Goal: Find specific page/section: Find specific page/section

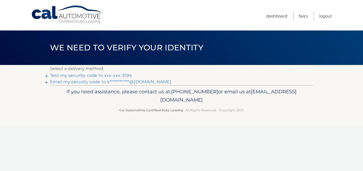
click at [64, 83] on link "**********" at bounding box center [110, 81] width 121 height 5
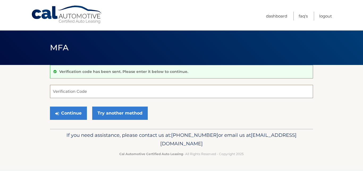
click at [60, 95] on input "Verification Code" at bounding box center [181, 91] width 263 height 13
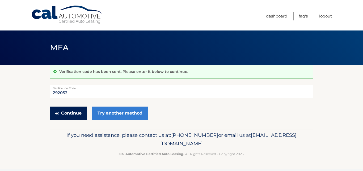
type input "292053"
click at [71, 114] on button "Continue" at bounding box center [68, 113] width 37 height 13
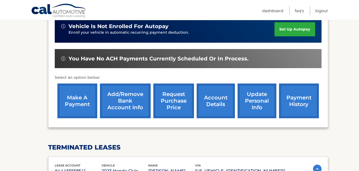
scroll to position [120, 0]
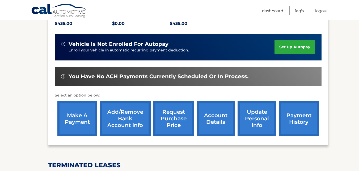
click at [211, 126] on link "account details" at bounding box center [216, 119] width 38 height 35
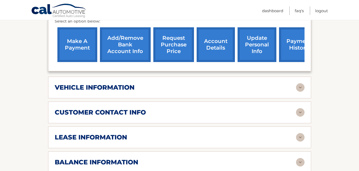
scroll to position [217, 0]
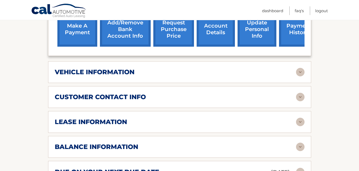
click at [300, 121] on img at bounding box center [300, 122] width 9 height 9
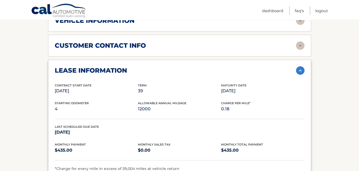
scroll to position [224, 0]
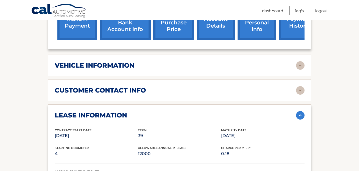
click at [300, 114] on img at bounding box center [300, 115] width 9 height 9
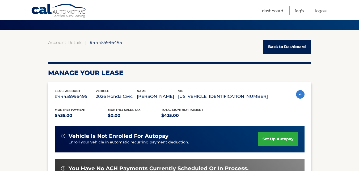
scroll to position [0, 0]
